Goal: Find specific page/section: Find specific page/section

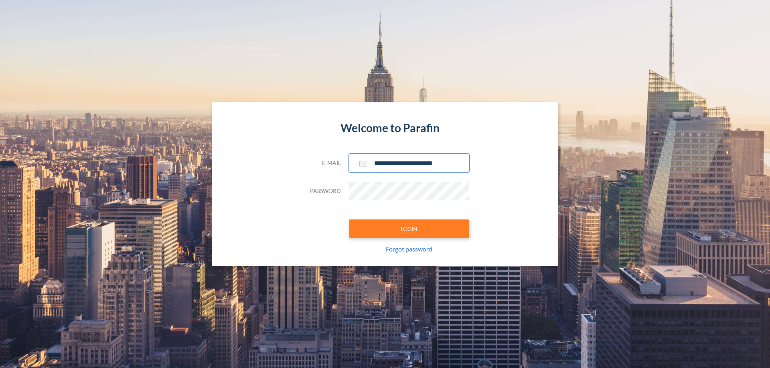
type input "**********"
click at [409, 229] on button "LOGIN" at bounding box center [409, 229] width 120 height 18
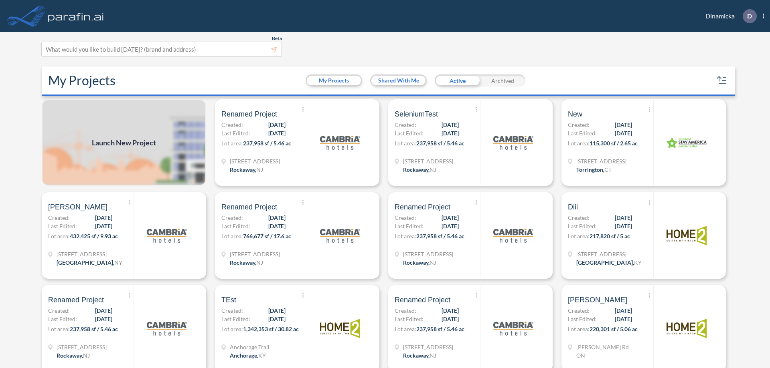
scroll to position [2, 0]
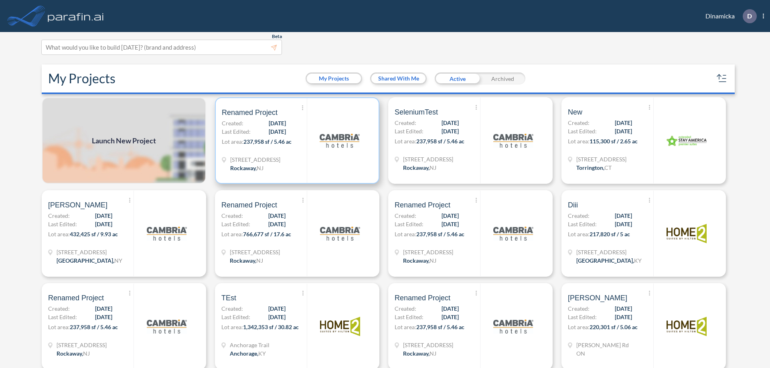
click at [295, 141] on p "Lot area: 237,958 sf / 5.46 ac" at bounding box center [264, 144] width 85 height 12
